Goal: Information Seeking & Learning: Stay updated

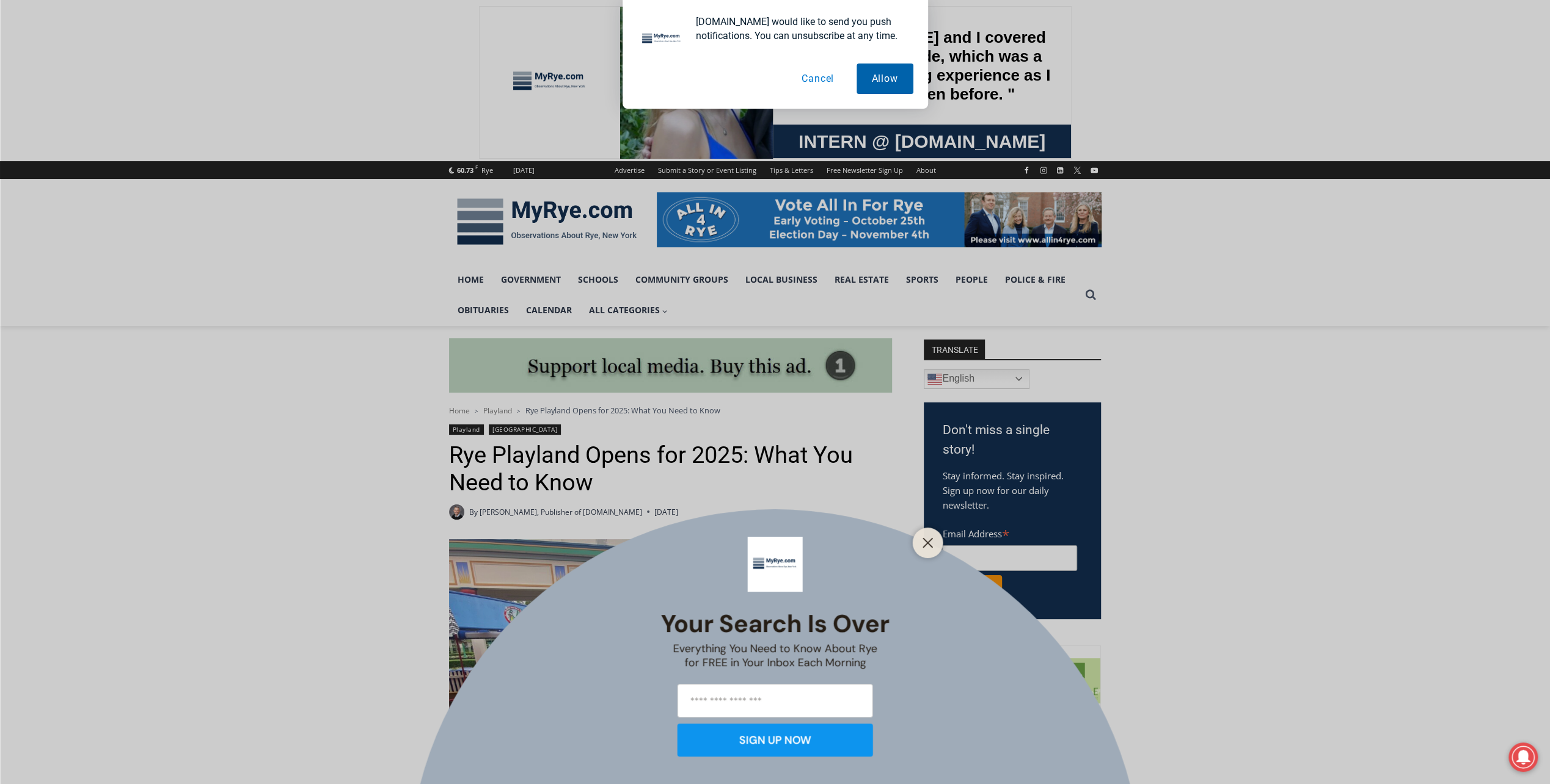
click at [869, 77] on button "Allow" at bounding box center [885, 79] width 57 height 30
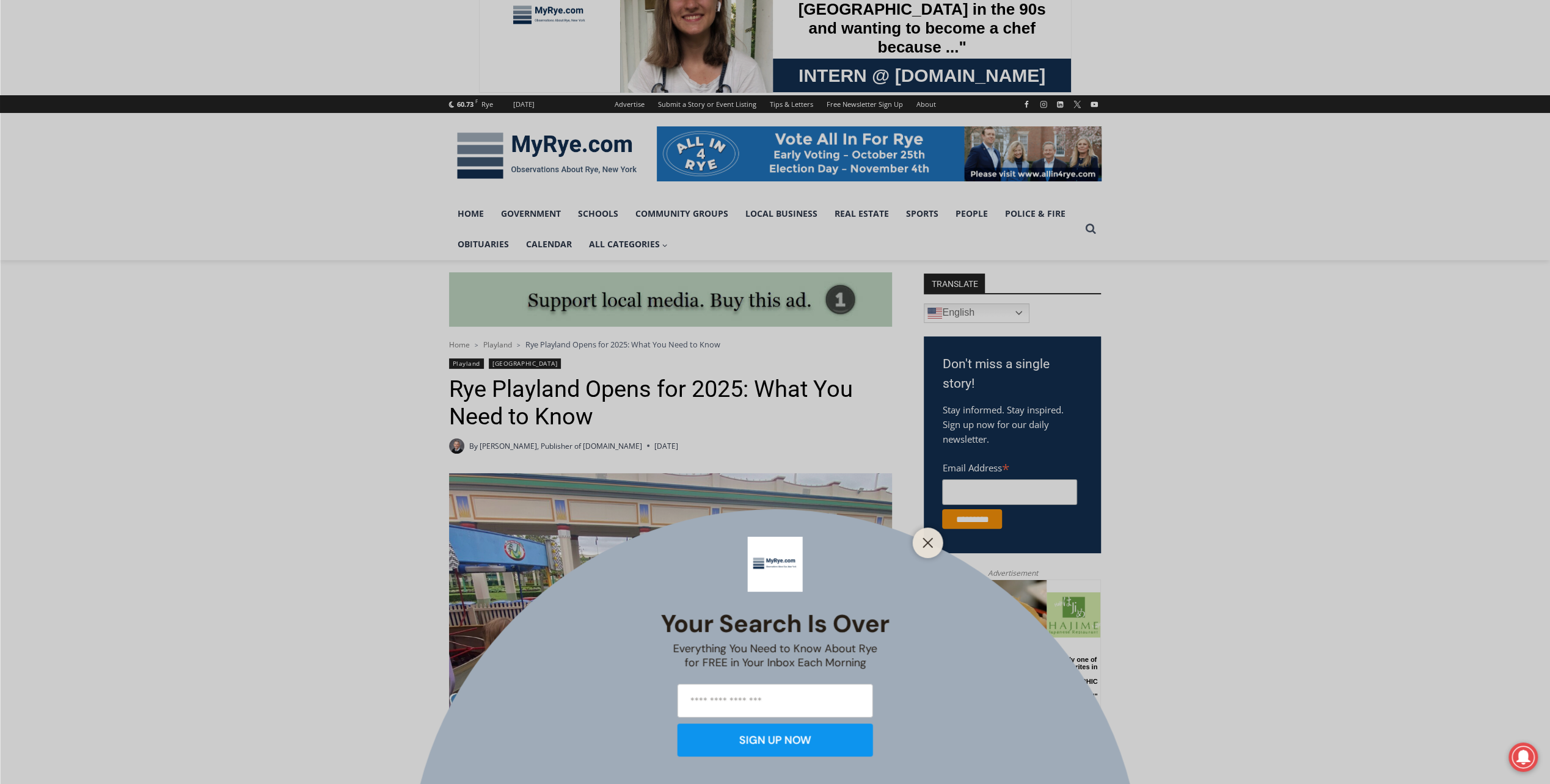
scroll to position [183, 0]
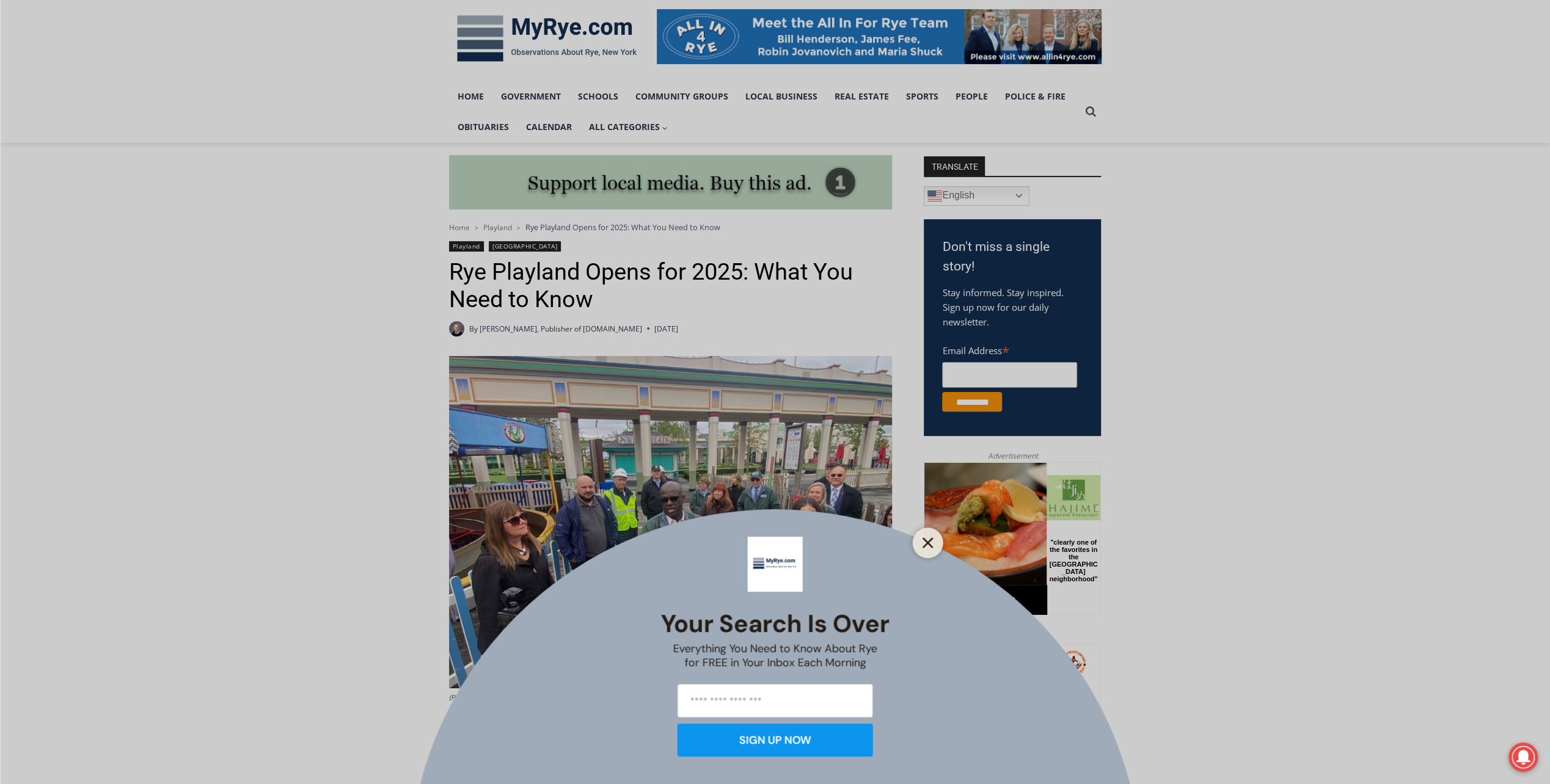
click at [924, 547] on icon "Close" at bounding box center [928, 543] width 11 height 11
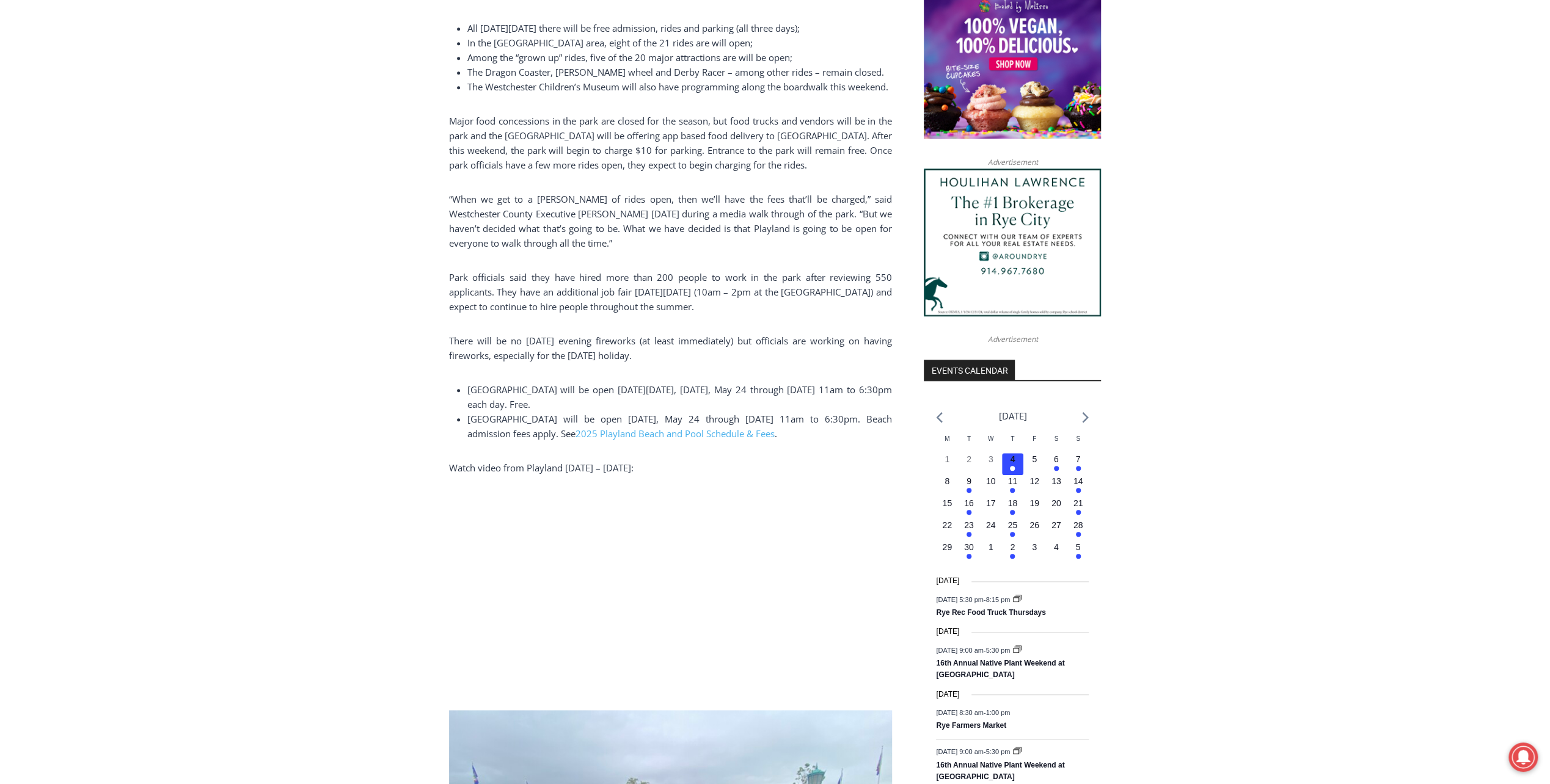
scroll to position [1038, 0]
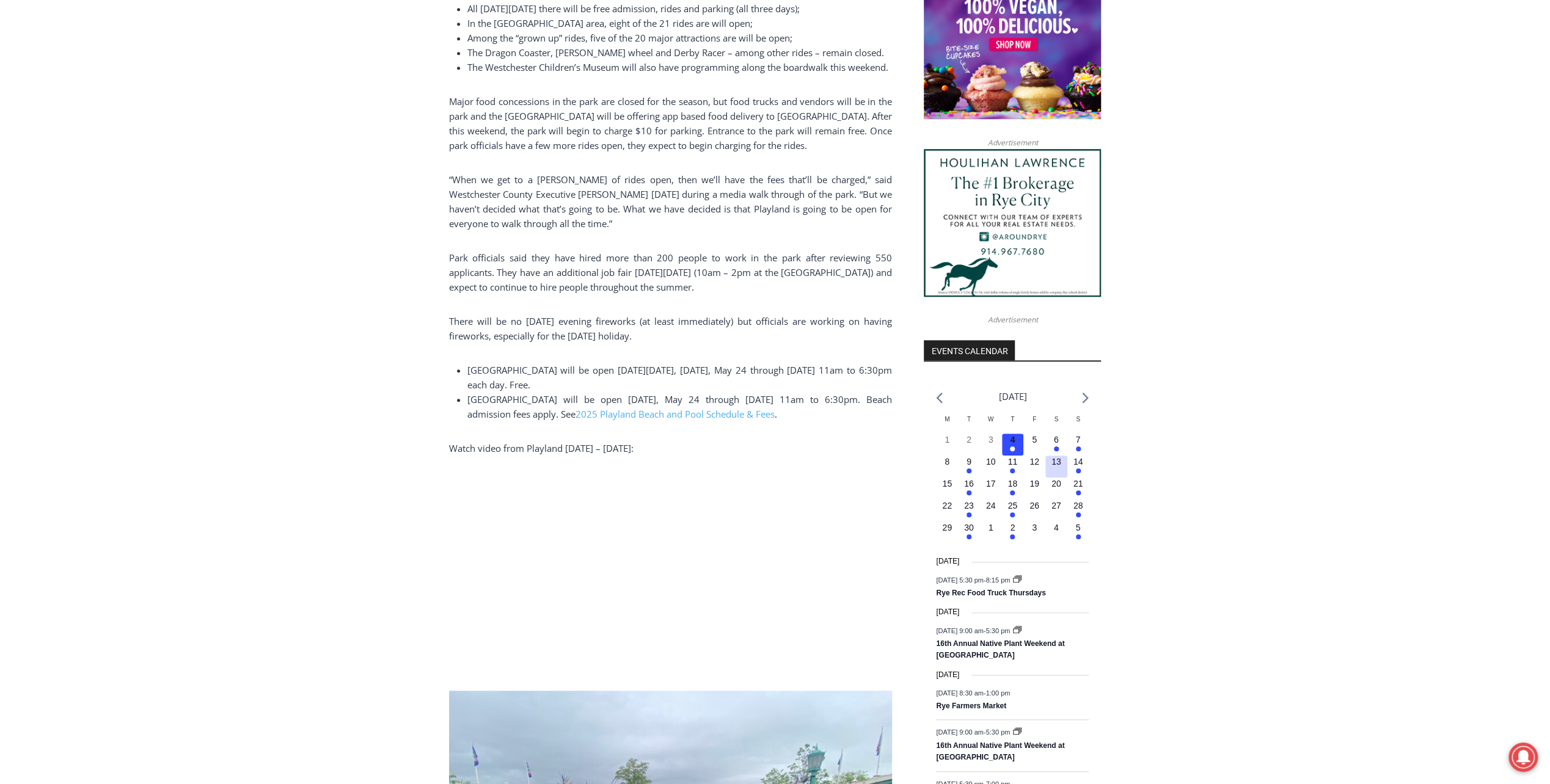
click at [1053, 467] on time "13" at bounding box center [1056, 462] width 10 height 10
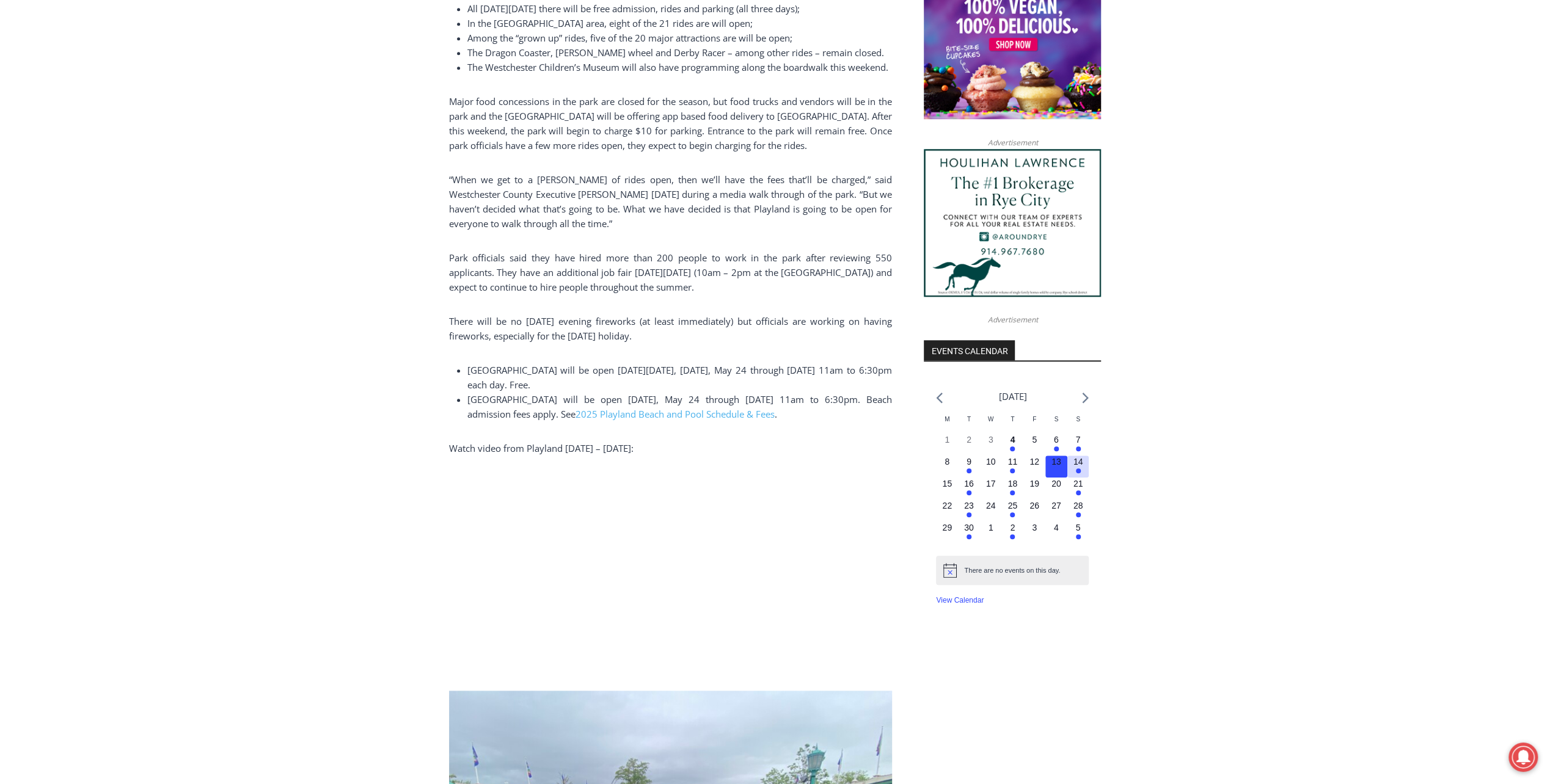
click at [1085, 469] on button "1 event, 14" at bounding box center [1078, 466] width 22 height 22
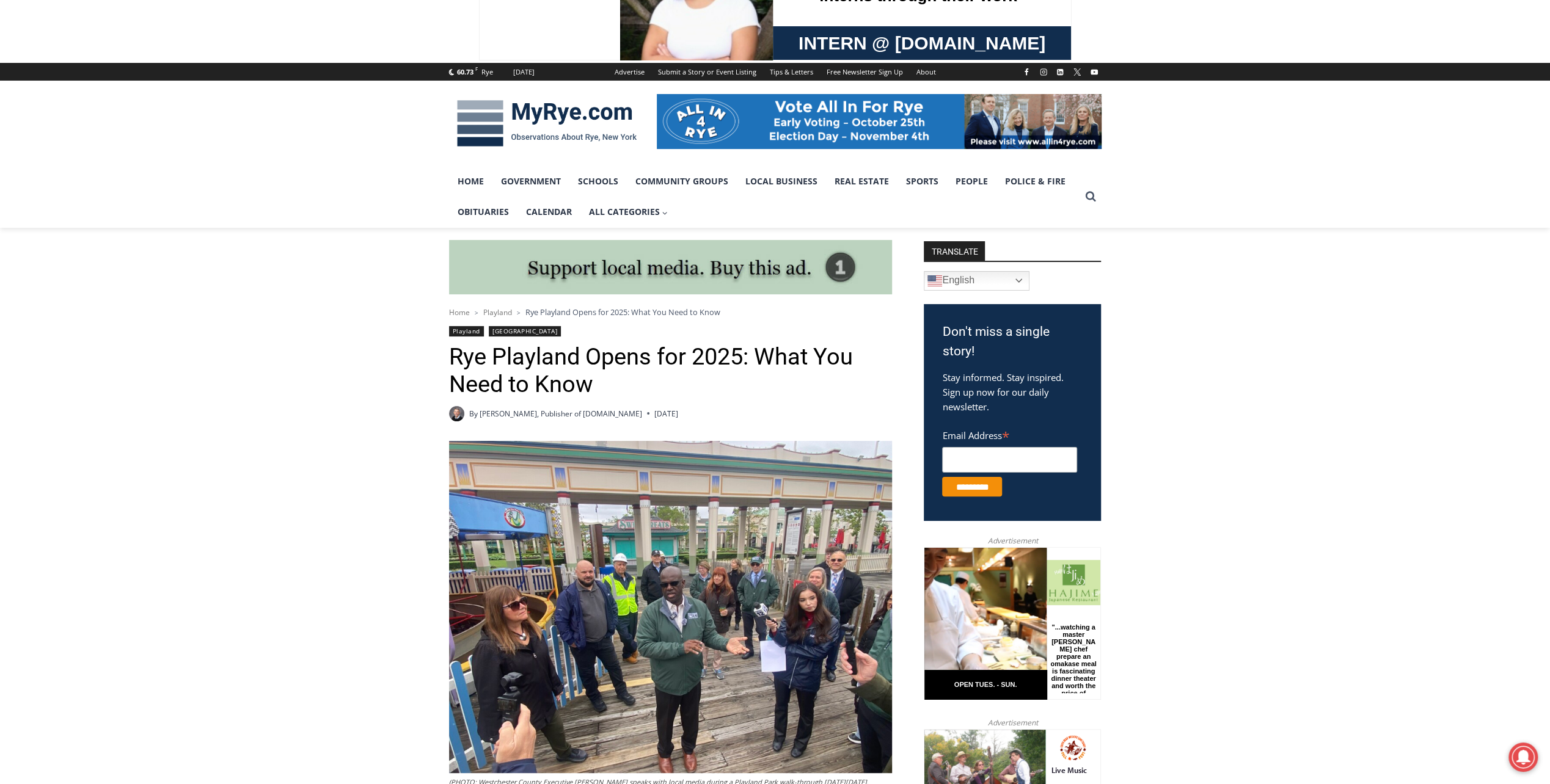
scroll to position [0, 0]
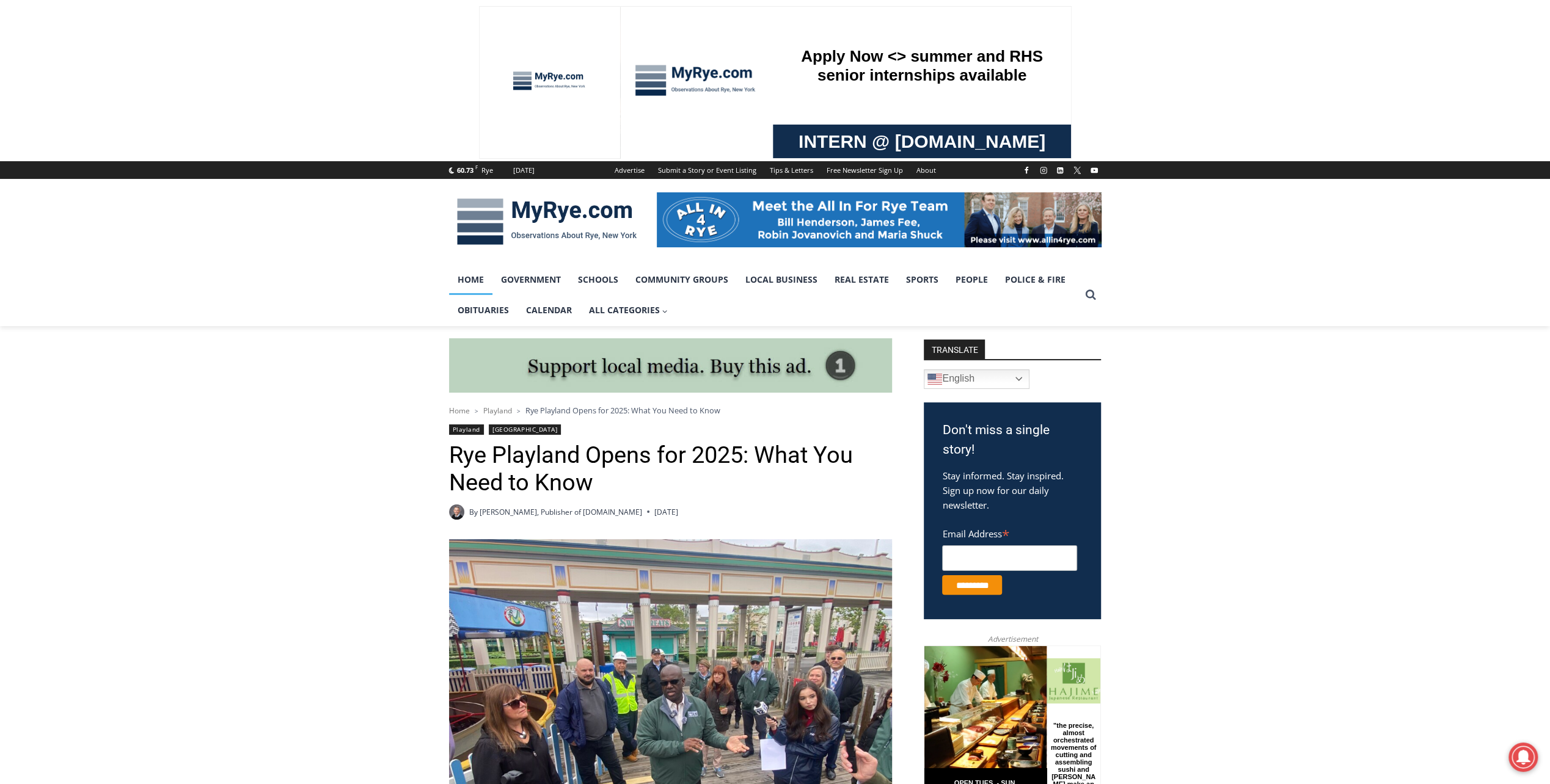
click at [482, 281] on link "Home" at bounding box center [470, 279] width 43 height 30
